Goal: Task Accomplishment & Management: Manage account settings

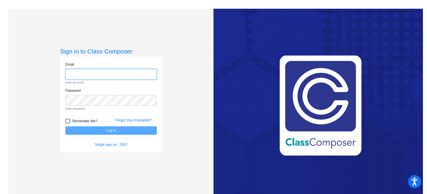
type input "[EMAIL_ADDRESS][DOMAIN_NAME]"
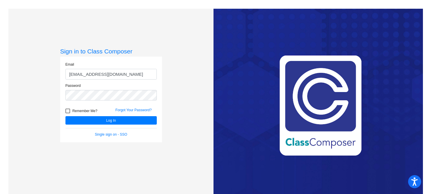
click at [65, 110] on div at bounding box center [67, 111] width 5 height 5
click at [67, 113] on input "Remember Me?" at bounding box center [67, 113] width 0 height 0
checkbox input "true"
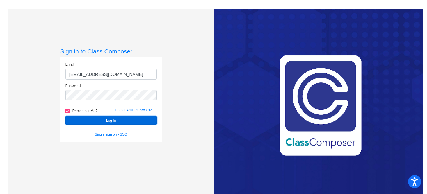
click at [90, 119] on button "Log In" at bounding box center [110, 120] width 91 height 8
